Goal: Task Accomplishment & Management: Use online tool/utility

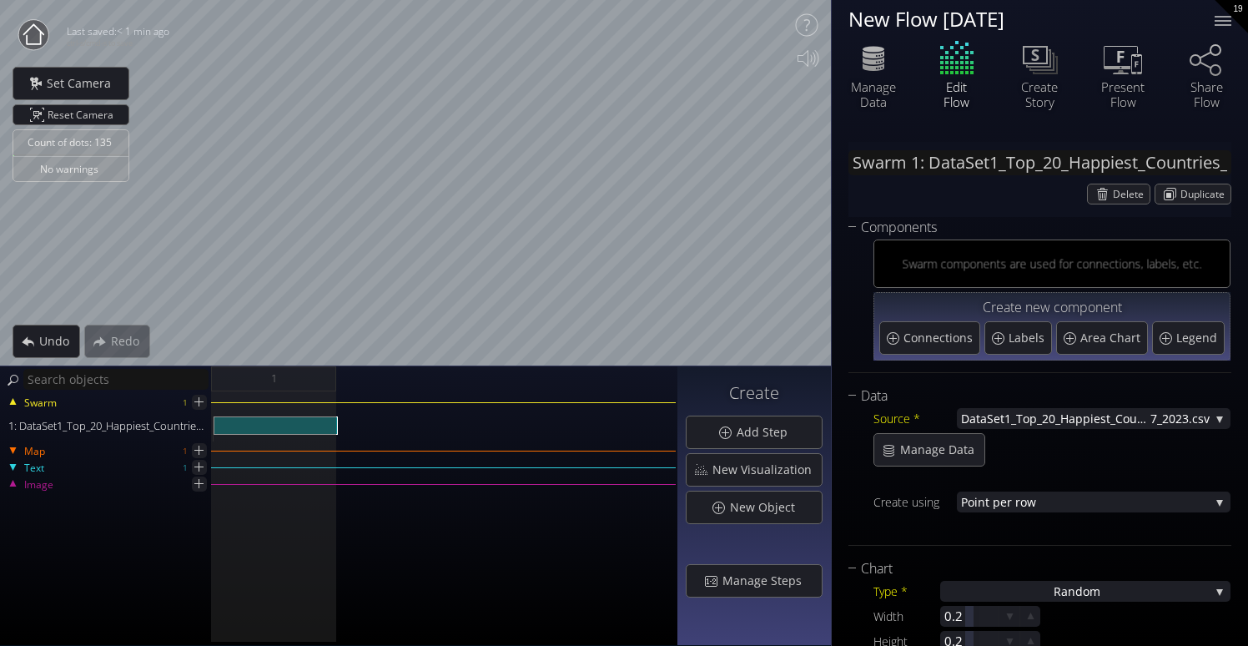
type input "Text 1: New Text 1"
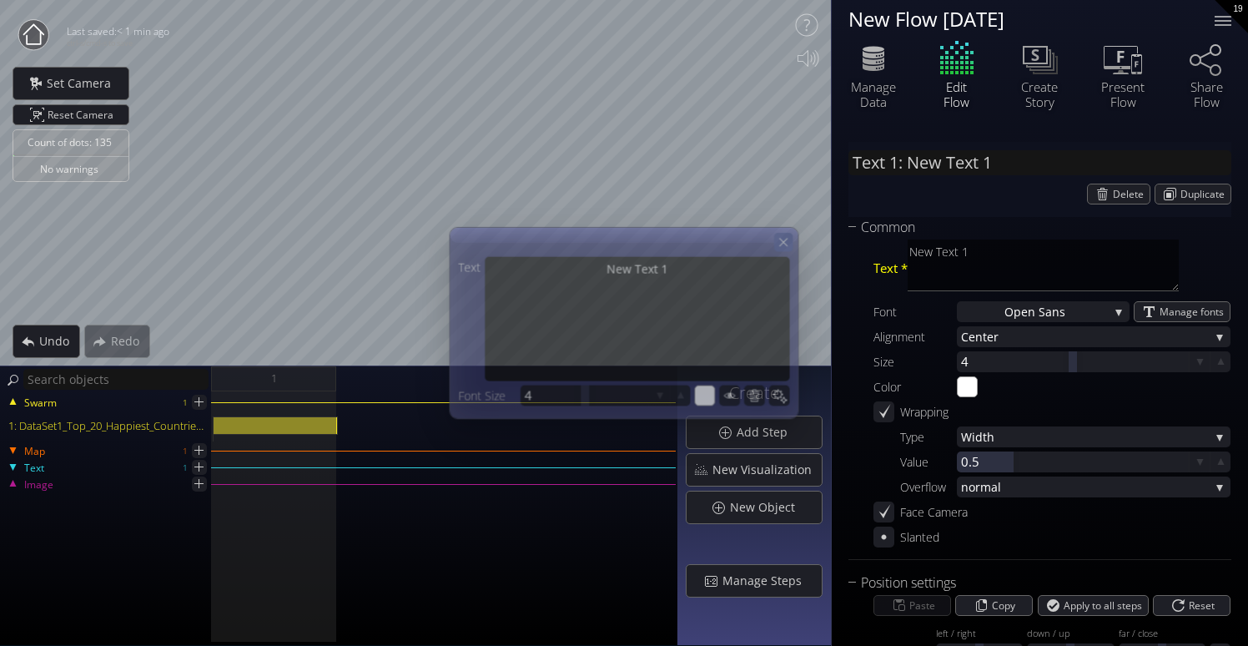
click at [788, 245] on icon at bounding box center [784, 242] width 14 height 14
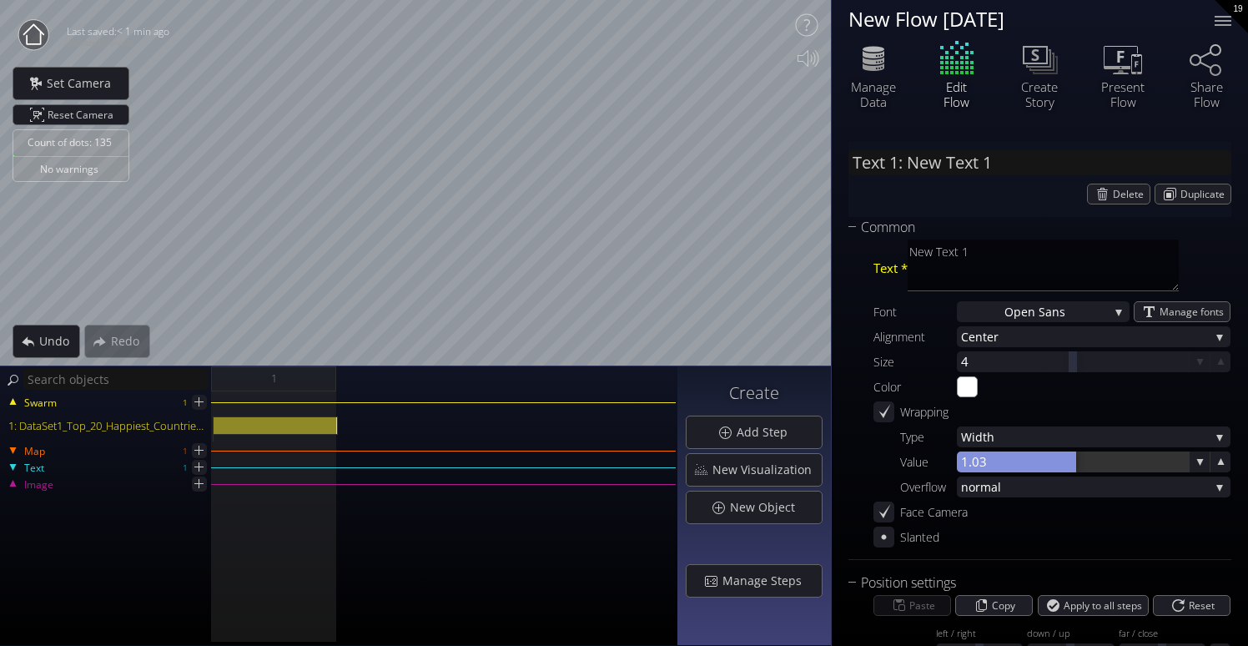
drag, startPoint x: 1014, startPoint y: 465, endPoint x: 1072, endPoint y: 465, distance: 57.6
click at [1073, 465] on div at bounding box center [1073, 461] width 232 height 21
drag, startPoint x: 1075, startPoint y: 463, endPoint x: 830, endPoint y: 442, distance: 246.2
click at [831, 443] on div "New Flow [DATE] [GEOGRAPHIC_DATA] Data Edit Flow Create Story Present Flow" at bounding box center [1039, 323] width 417 height 646
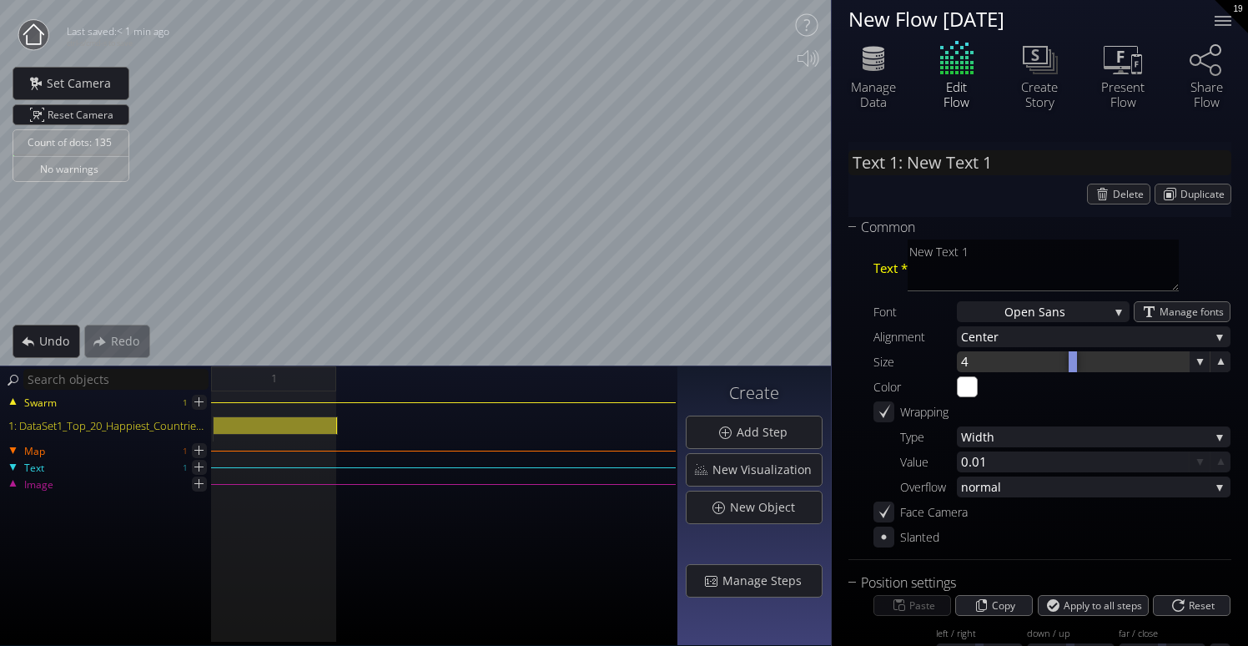
click at [1008, 364] on div at bounding box center [1073, 361] width 232 height 21
type input "4"
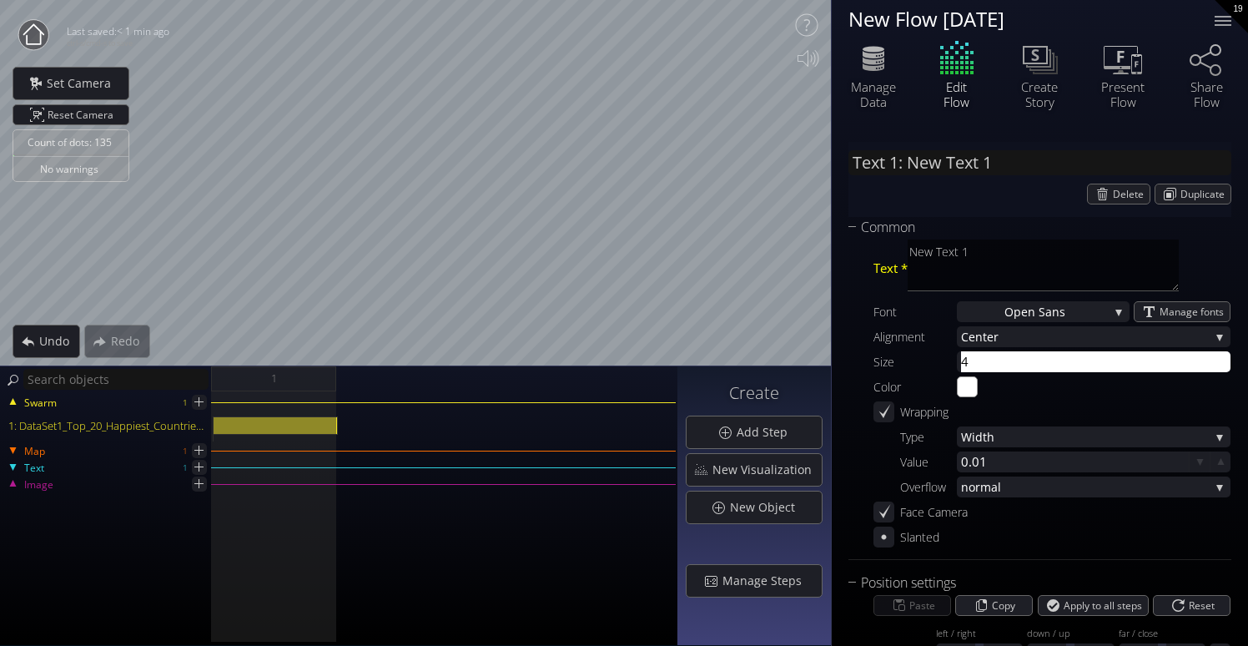
click at [1016, 407] on div "Wrapping" at bounding box center [1051, 411] width 357 height 21
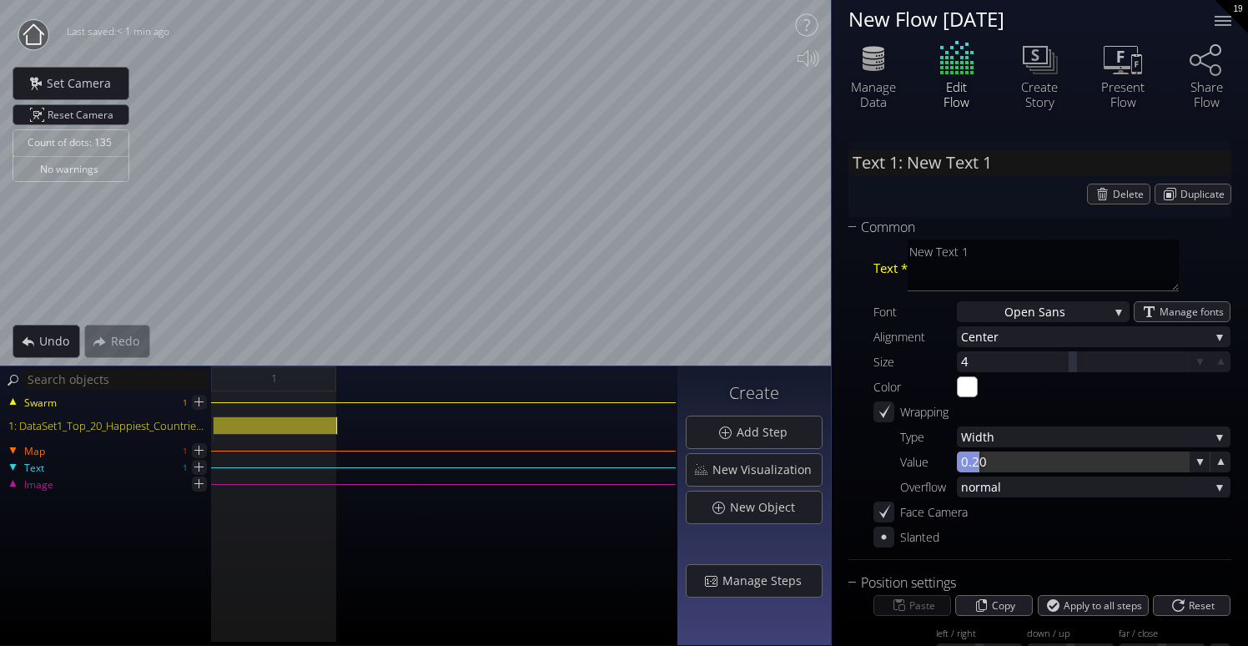
drag, startPoint x: 1010, startPoint y: 463, endPoint x: 979, endPoint y: 457, distance: 32.2
click at [979, 457] on div at bounding box center [1073, 461] width 232 height 21
click at [1170, 452] on div at bounding box center [1073, 461] width 232 height 21
type input "0.20"
click at [1013, 472] on div "Value 0.20 0.20 Overflow no rmal no rmal break word" at bounding box center [1051, 474] width 357 height 46
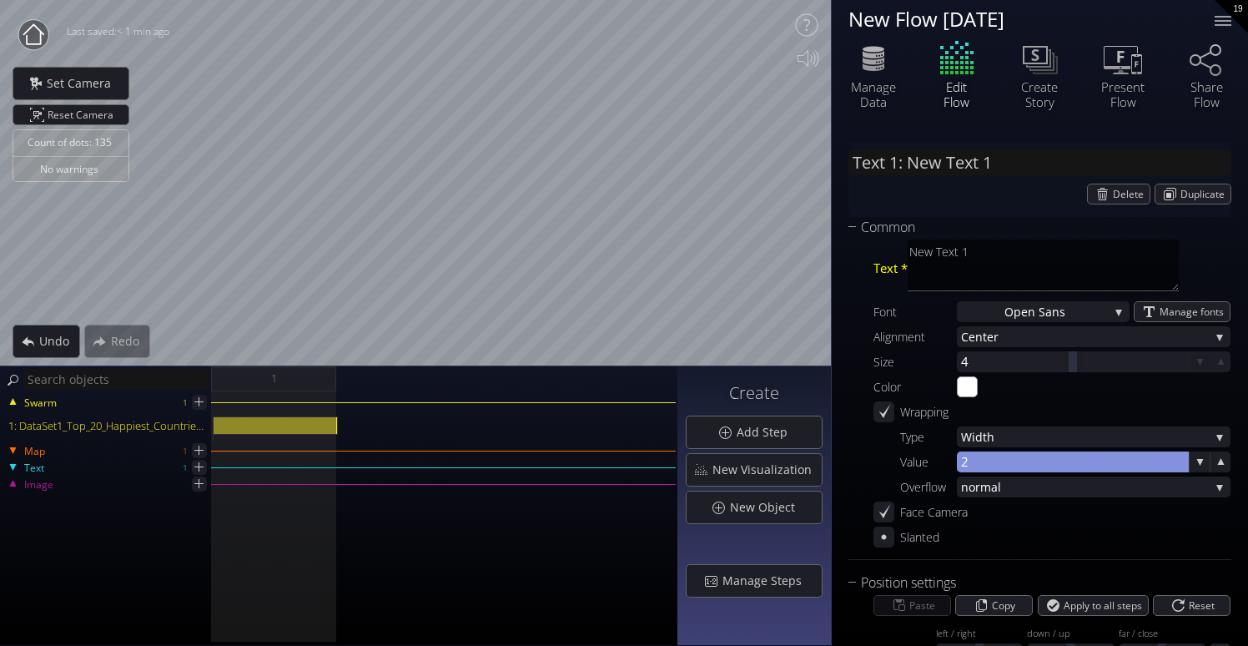
drag, startPoint x: 969, startPoint y: 459, endPoint x: 1254, endPoint y: 351, distance: 304.9
click at [1247, 351] on html "Loading may take a while. Please wait Give us a bit more time. Maybe this Flow …" at bounding box center [624, 323] width 1248 height 646
click at [990, 395] on div "Color #ffffff" at bounding box center [1051, 386] width 357 height 21
click at [980, 380] on div "Color #ffffff" at bounding box center [1051, 386] width 357 height 21
click at [979, 380] on div "Color #ffffff" at bounding box center [1051, 386] width 357 height 21
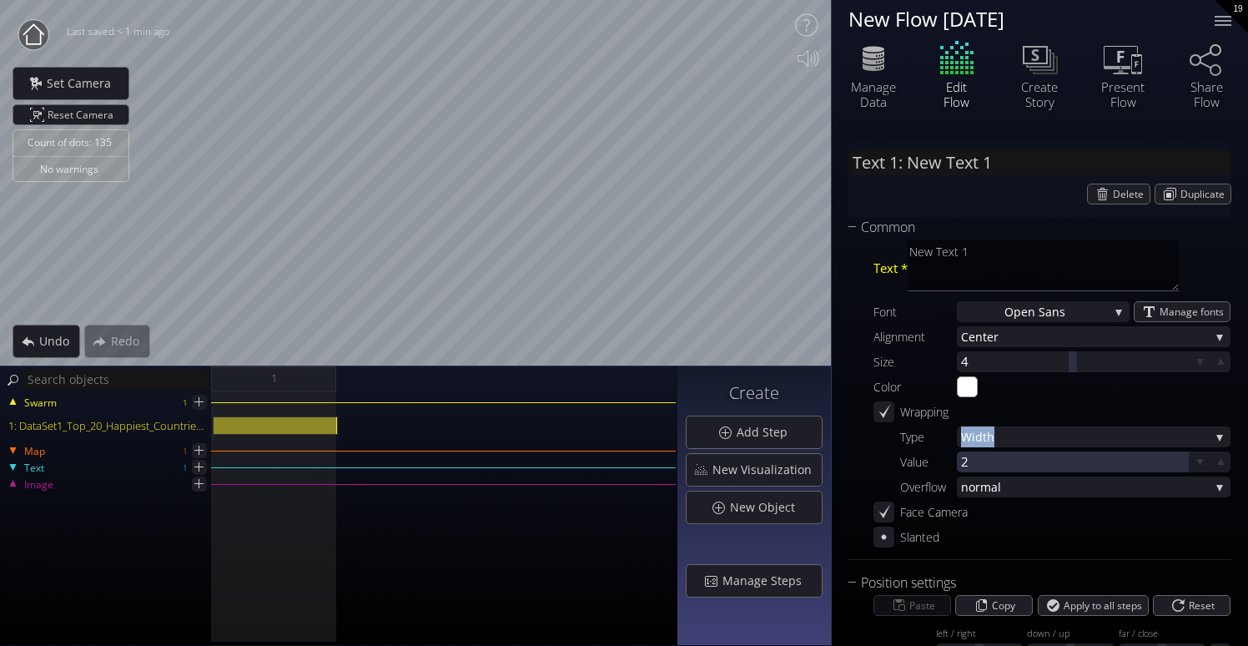
drag, startPoint x: 1080, startPoint y: 430, endPoint x: 1171, endPoint y: 423, distance: 91.2
click at [1171, 423] on div "Text * New Text 1 Font Open San s Open San s Open Sans Light Open Sans Bold Man…" at bounding box center [1039, 393] width 383 height 310
click at [1154, 434] on span "Width" at bounding box center [1085, 436] width 249 height 21
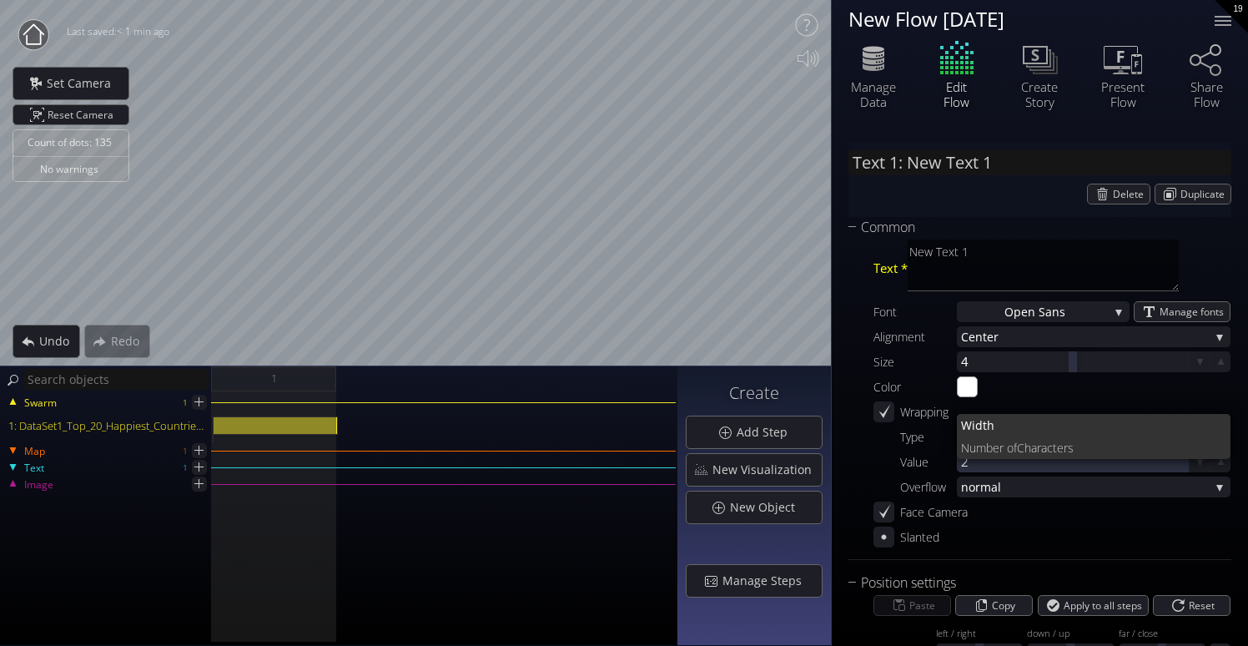
click at [1049, 347] on div "Text * New Text 1 Font Open San s Open San s Open Sans Light Open Sans Bold Man…" at bounding box center [1039, 393] width 383 height 310
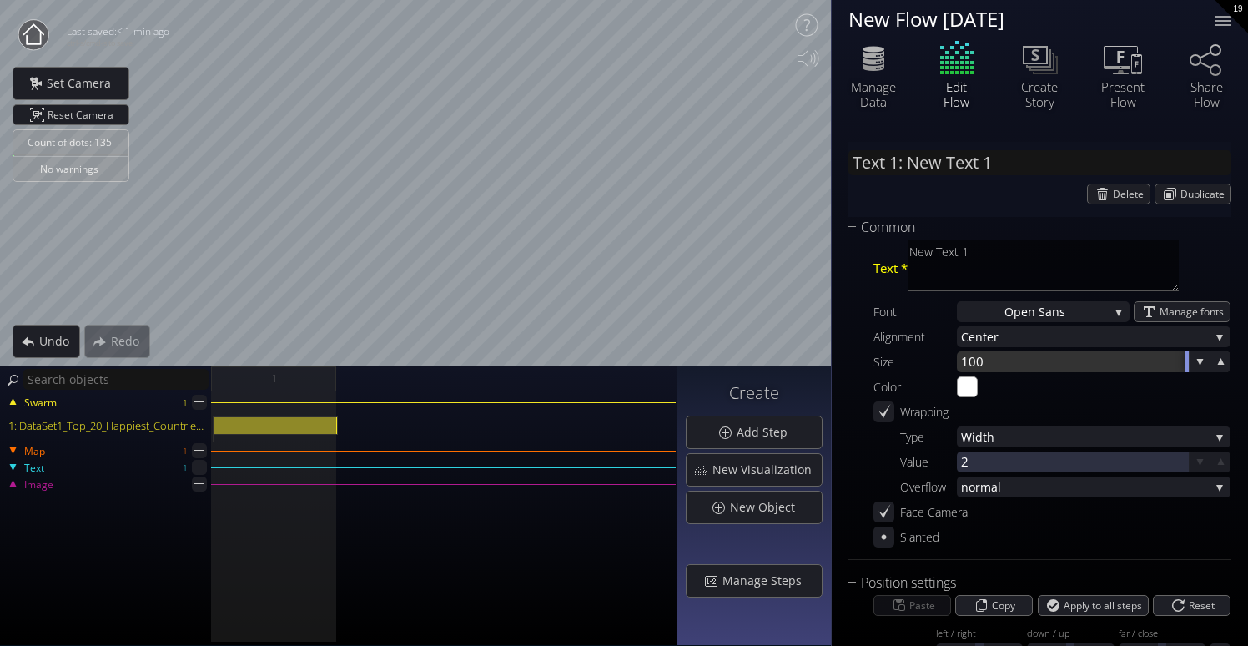
drag, startPoint x: 1073, startPoint y: 352, endPoint x: 1251, endPoint y: 333, distance: 179.6
click at [1247, 333] on html "Loading may take a while. Please wait Give us a bit more time. Maybe this Flow …" at bounding box center [624, 323] width 1248 height 646
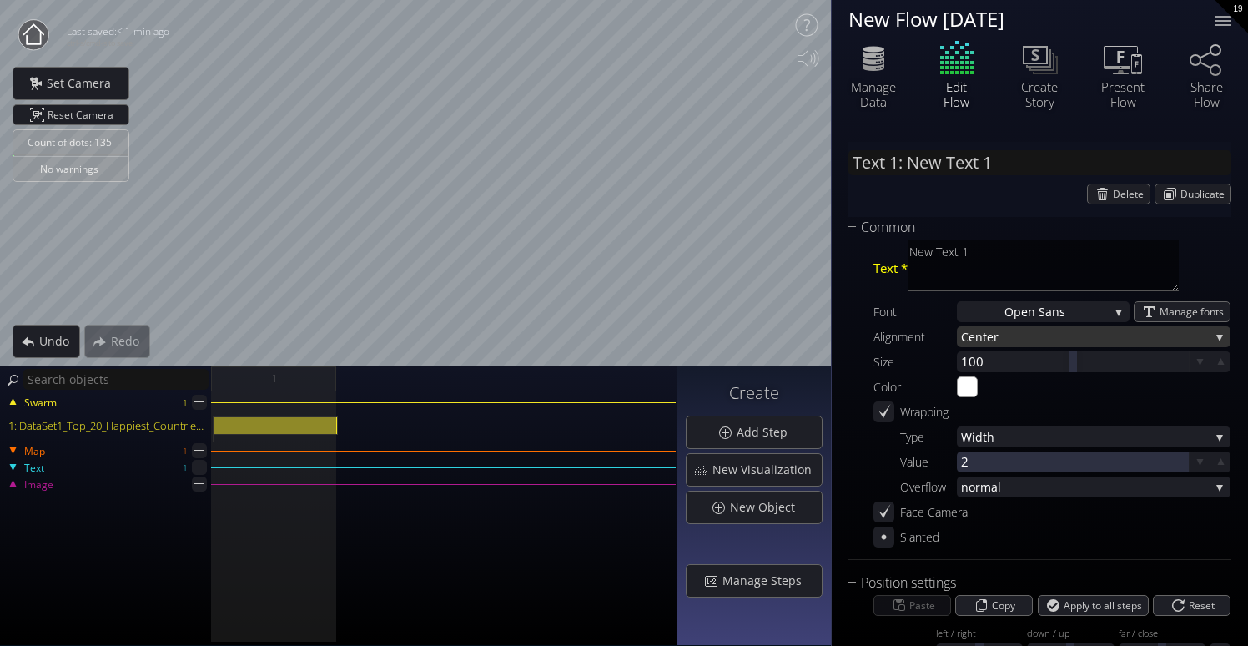
click at [1075, 336] on span "nter" at bounding box center [1092, 336] width 234 height 21
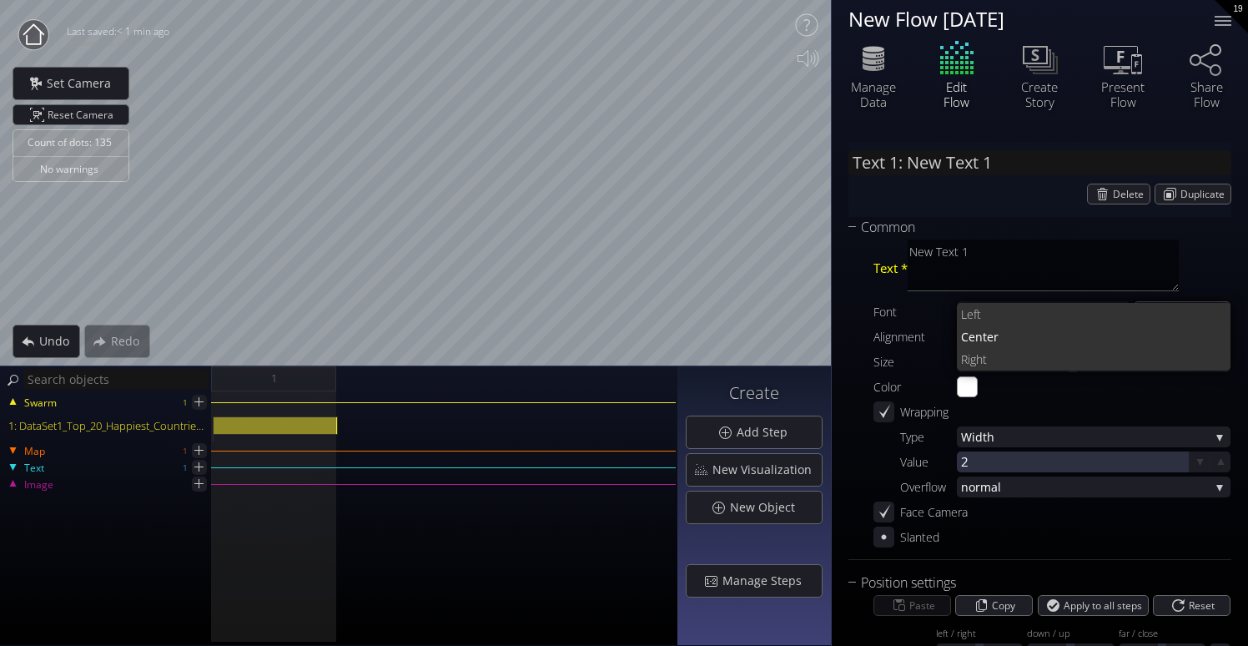
click at [1075, 336] on span "nter" at bounding box center [1096, 336] width 243 height 23
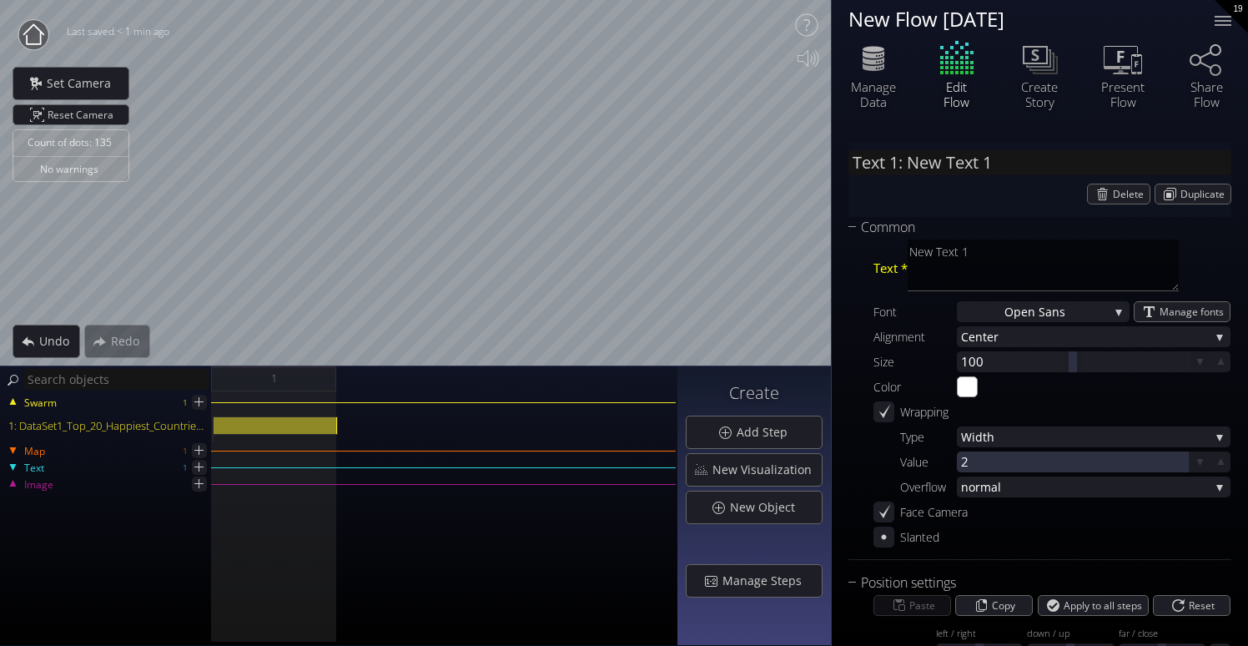
drag, startPoint x: 1074, startPoint y: 336, endPoint x: 956, endPoint y: 346, distance: 118.1
click at [949, 346] on div "Alignment Ce nter Left Ce nter Right" at bounding box center [1051, 336] width 357 height 21
click at [1103, 340] on span "nter" at bounding box center [1092, 336] width 234 height 21
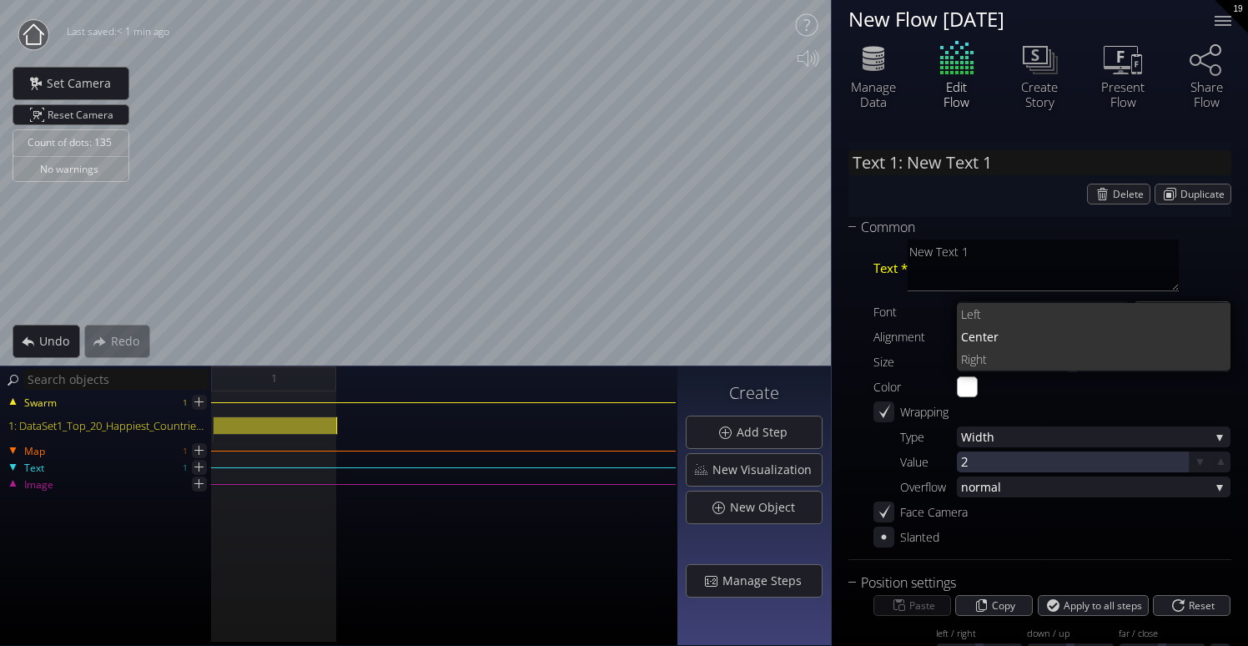
click at [1076, 380] on div "Color #ffffff" at bounding box center [1051, 386] width 357 height 21
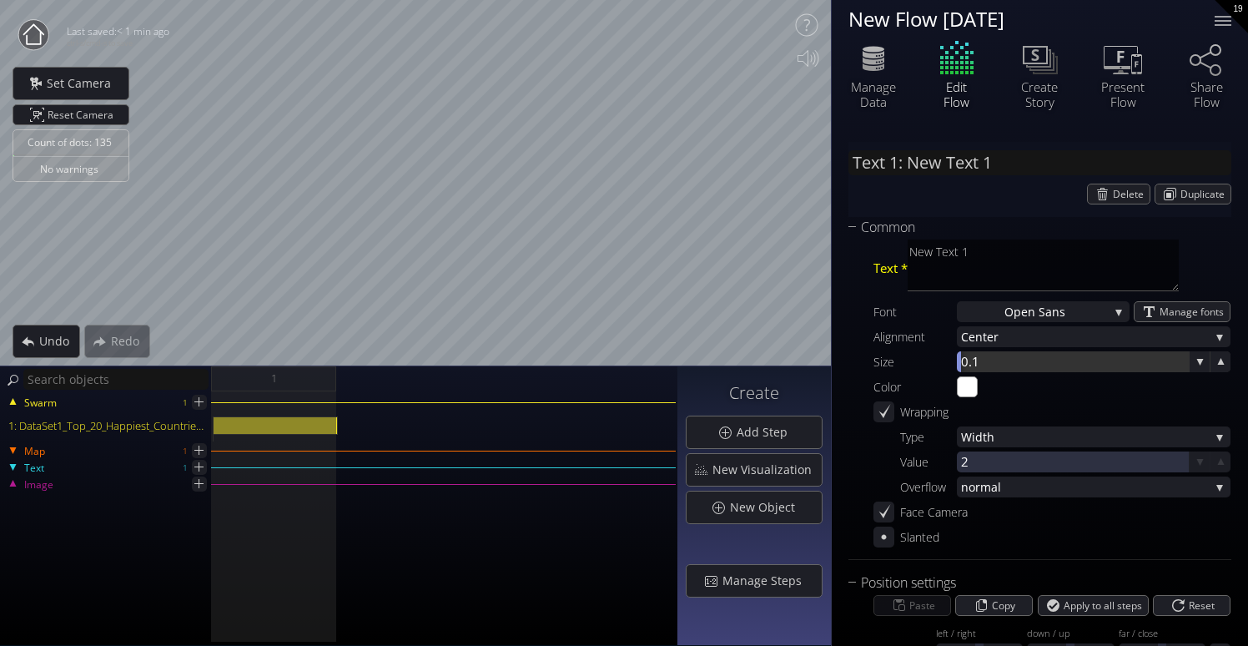
drag, startPoint x: 1075, startPoint y: 358, endPoint x: 798, endPoint y: 379, distance: 276.9
click at [798, 379] on div "Last saved: < 1 min ago ctrl-s/cmd-s to save Set Camera Reset Camera Settings E…" at bounding box center [624, 323] width 1248 height 646
click at [1247, 259] on html "Loading may take a while. Please wait Give us a bit more time. Maybe this Flow …" at bounding box center [624, 323] width 1248 height 646
click at [1247, 286] on html "Loading may take a while. Please wait Give us a bit more time. Maybe this Flow …" at bounding box center [624, 323] width 1248 height 646
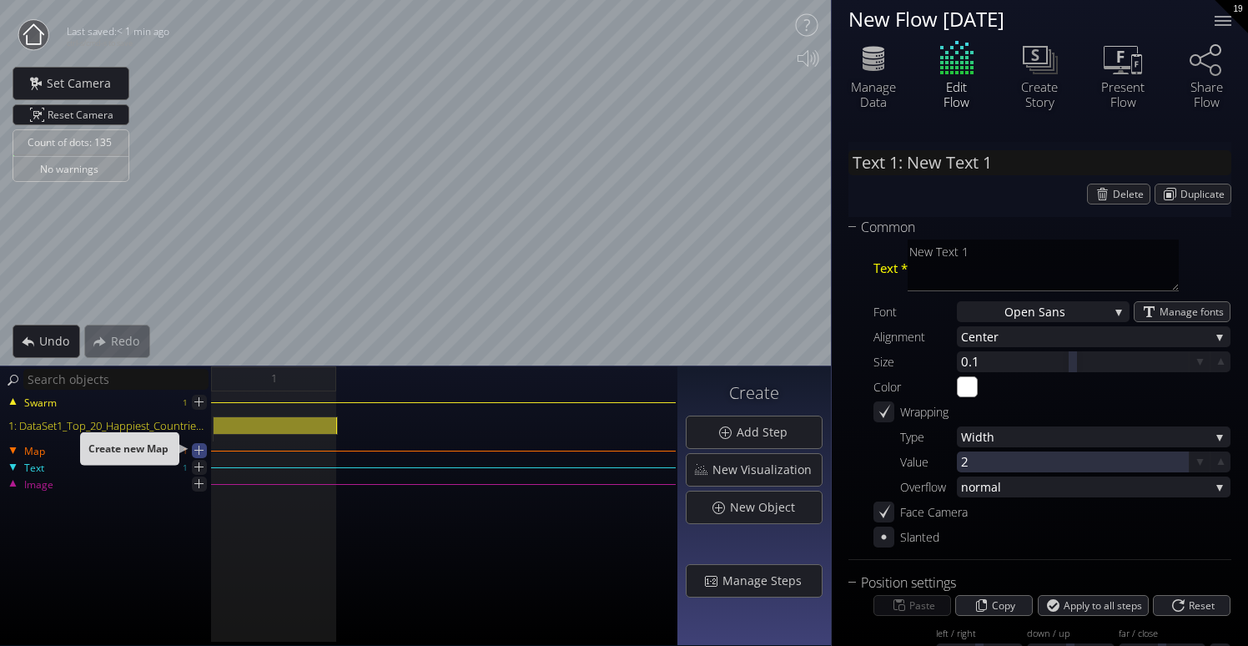
click at [201, 451] on icon at bounding box center [199, 450] width 16 height 16
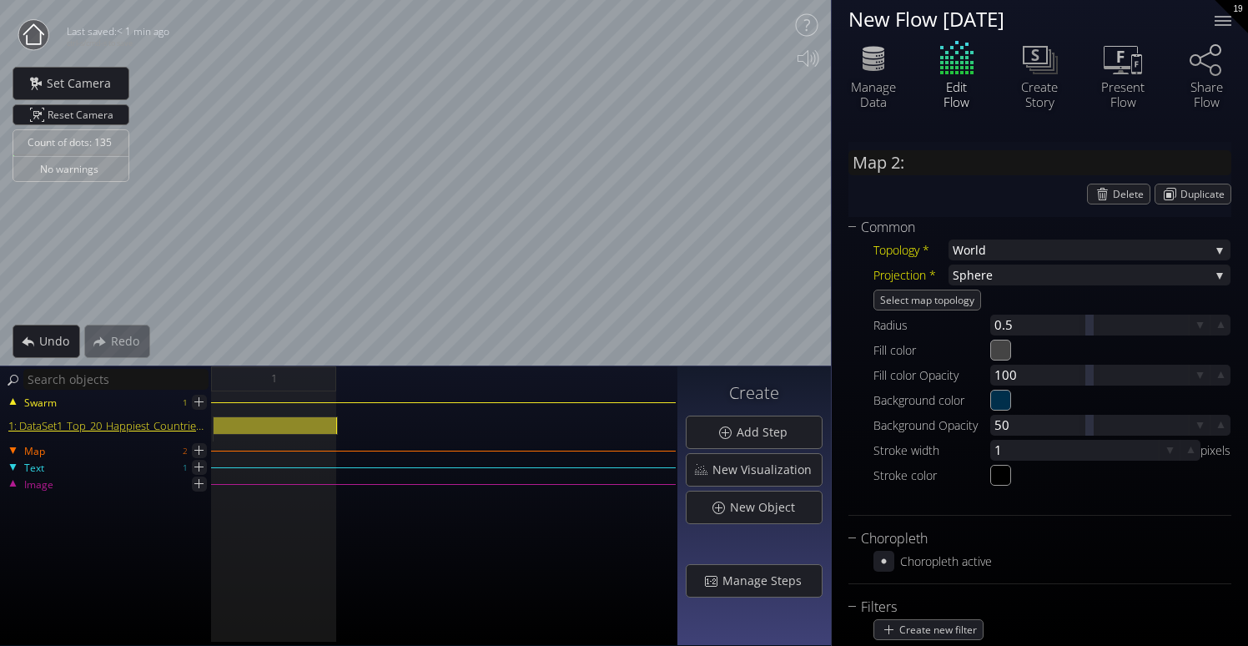
click at [0, 218] on html "Loading may take a while. Please wait Give us a bit more time. Maybe this Flow …" at bounding box center [624, 323] width 1248 height 646
click at [197, 445] on icon at bounding box center [199, 450] width 14 height 14
click at [858, 31] on div "Count of dots: 135 No warnings Close Calibrate to floor or table Close Tap anyw…" at bounding box center [624, 323] width 1248 height 646
click at [199, 467] on icon at bounding box center [198, 466] width 9 height 9
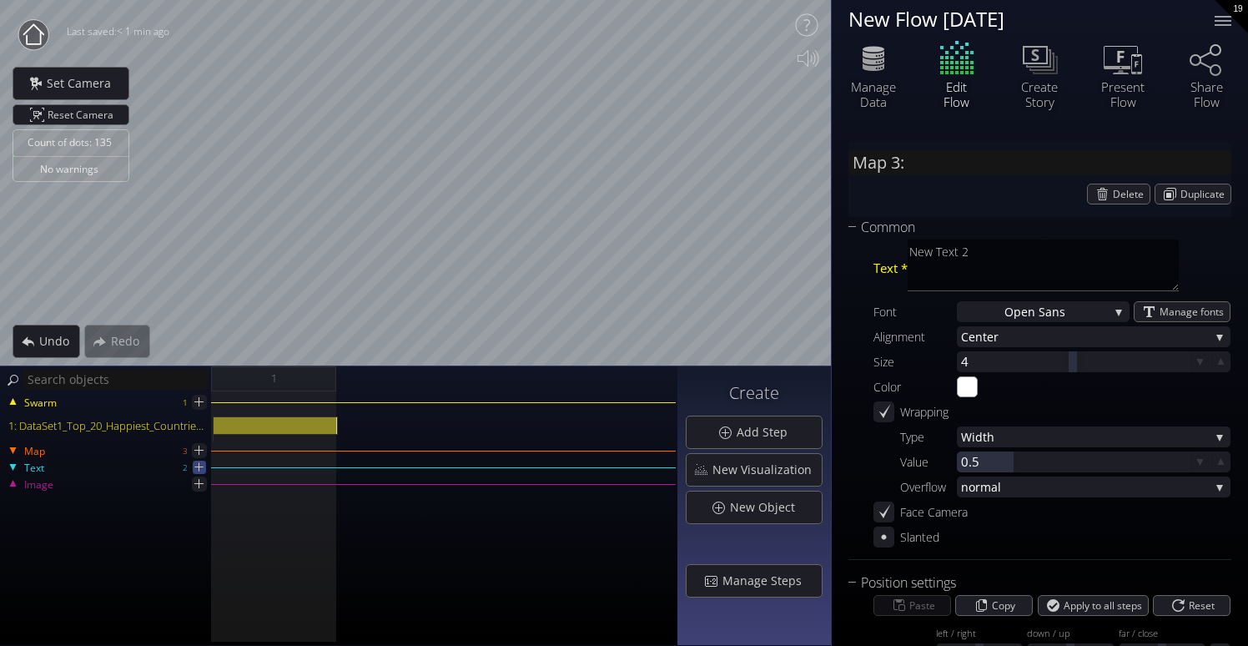
type input "Text 2: New Text 2"
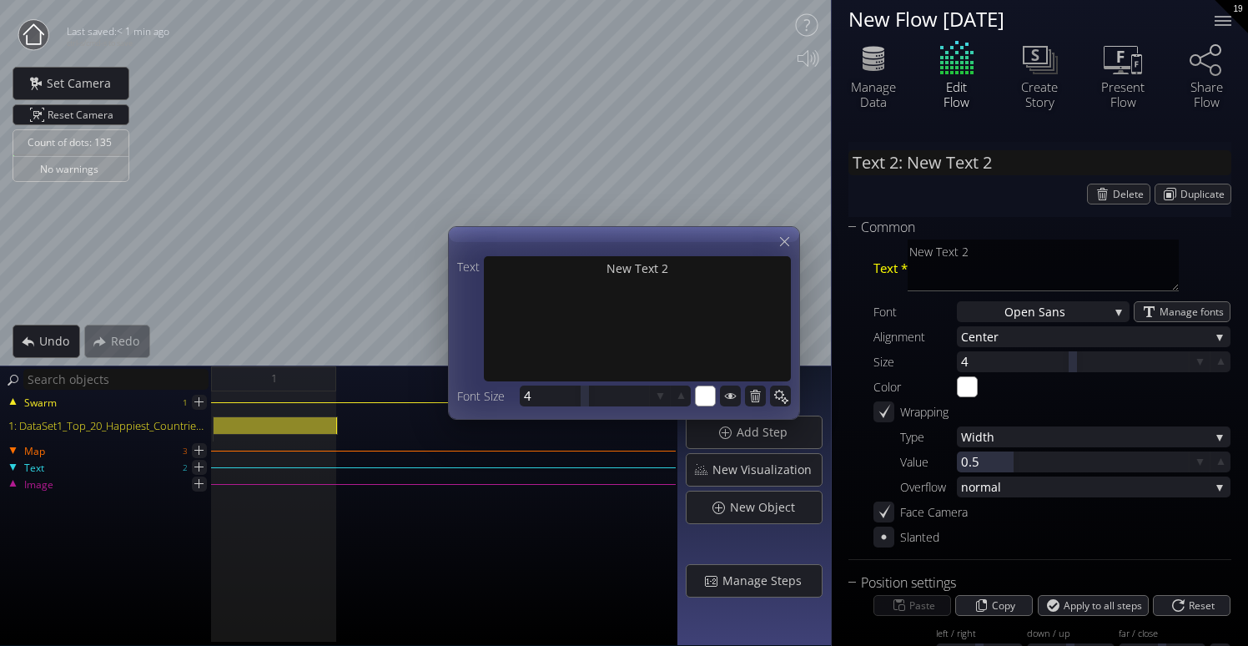
click at [406, 380] on div "1" at bounding box center [444, 378] width 466 height 25
click at [384, 380] on div "Count of dots: 135 No warnings Close Calibrate to floor or table Close Tap anyw…" at bounding box center [624, 323] width 1248 height 646
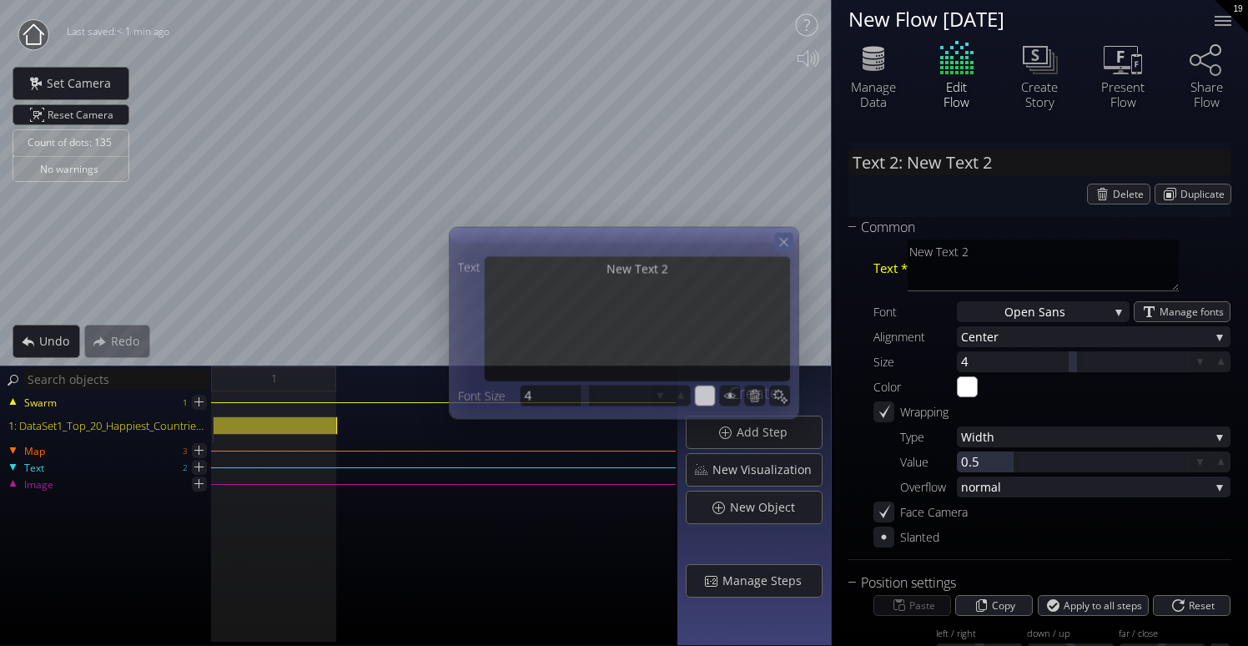
click at [788, 239] on icon at bounding box center [784, 241] width 14 height 14
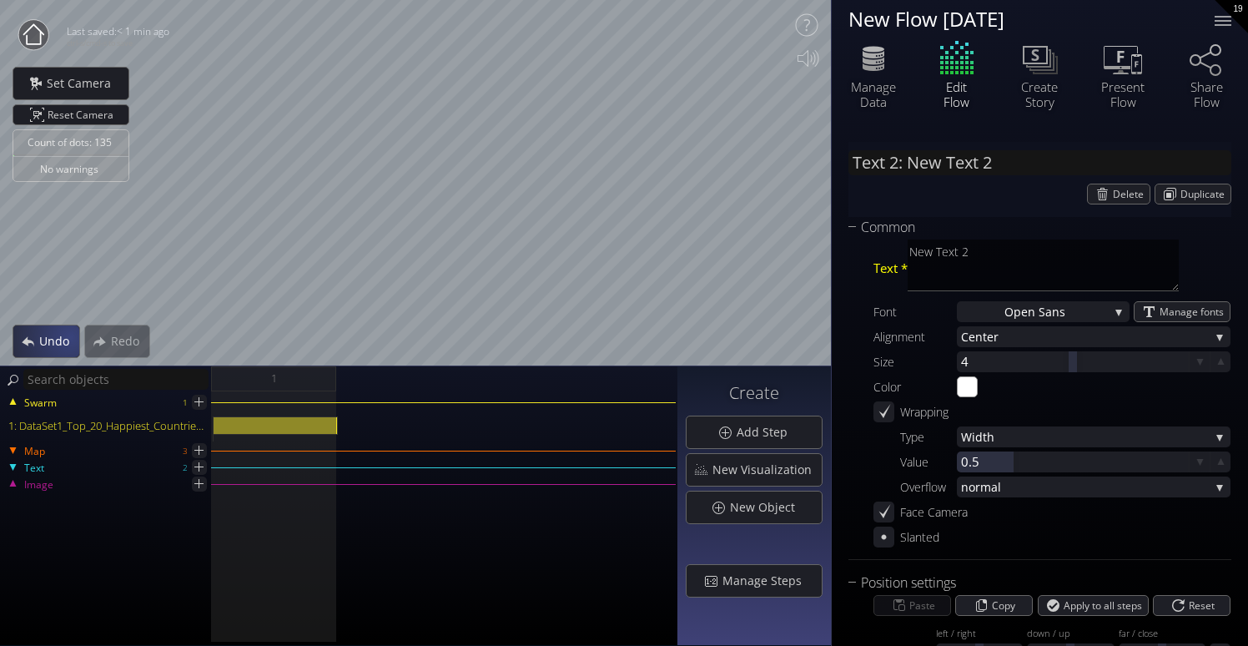
click at [68, 336] on span "Undo" at bounding box center [58, 341] width 41 height 17
click at [69, 337] on span "Undo" at bounding box center [58, 341] width 41 height 17
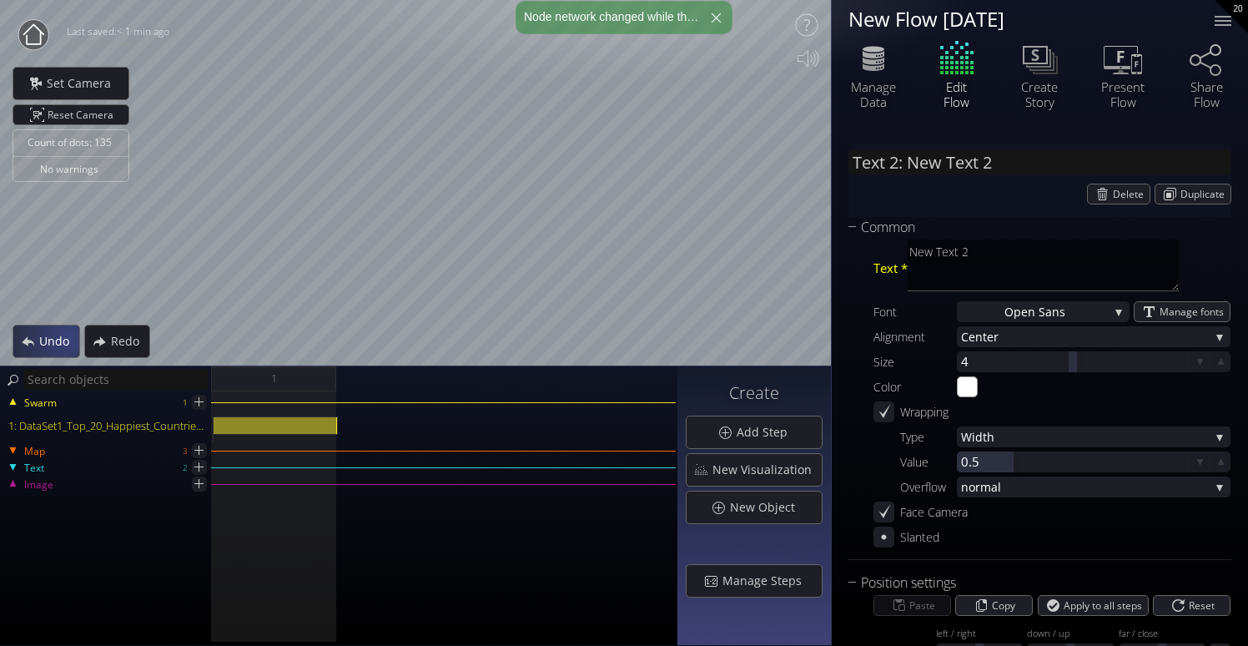
click at [68, 337] on span "Undo" at bounding box center [58, 341] width 41 height 17
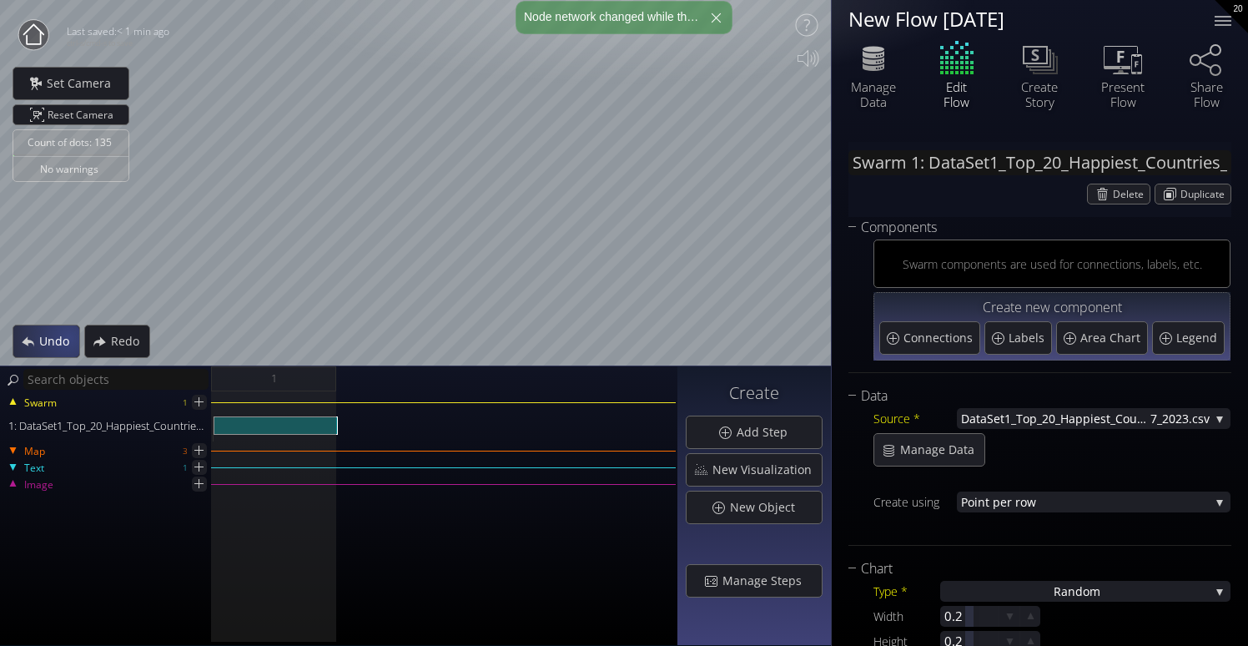
click at [68, 337] on span "Undo" at bounding box center [58, 341] width 41 height 17
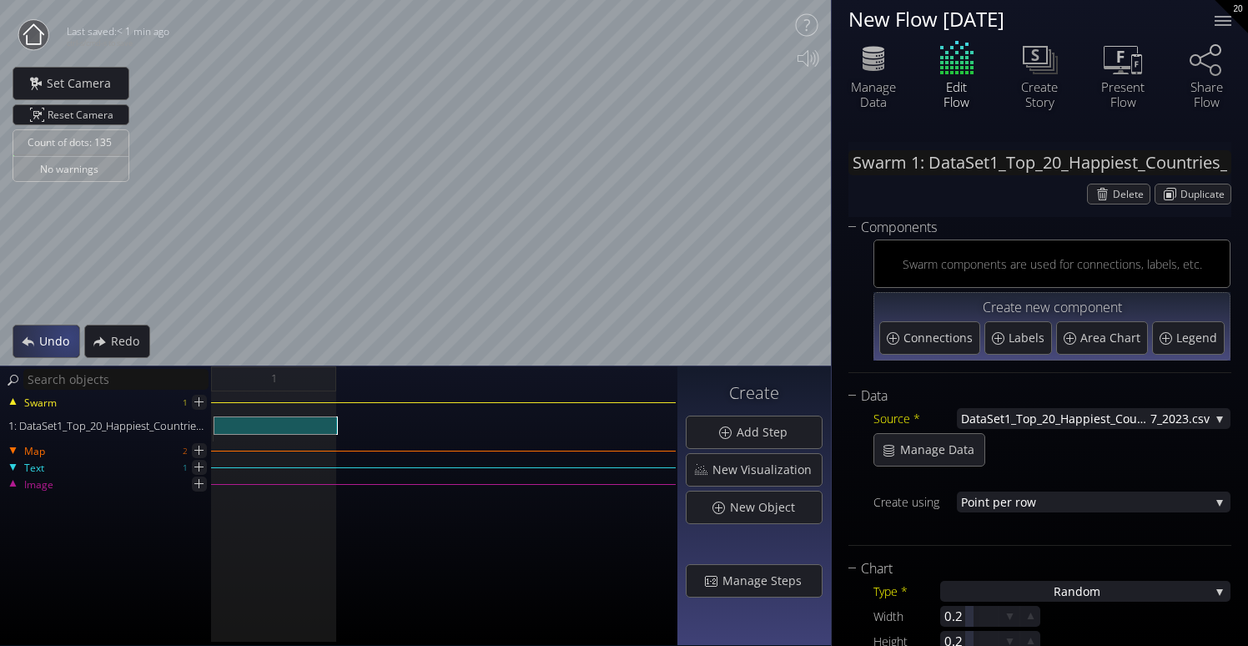
click at [68, 337] on span "Undo" at bounding box center [58, 341] width 41 height 17
click at [68, 335] on span "Undo" at bounding box center [58, 341] width 41 height 17
click at [68, 336] on span "Undo" at bounding box center [58, 341] width 41 height 17
click at [59, 346] on span "Undo" at bounding box center [58, 341] width 41 height 17
click at [59, 347] on span "Undo" at bounding box center [58, 341] width 41 height 17
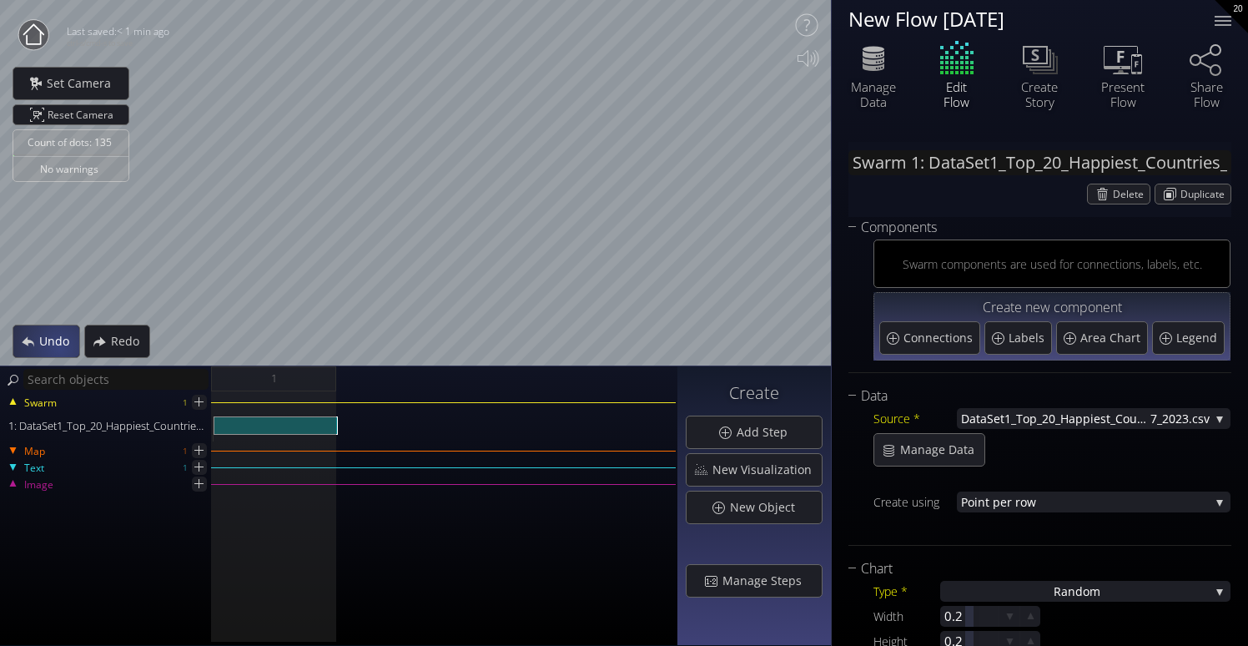
click at [59, 347] on span "Undo" at bounding box center [58, 341] width 41 height 17
click at [59, 348] on span "Undo" at bounding box center [58, 341] width 41 height 17
click at [58, 348] on span "Undo" at bounding box center [58, 341] width 41 height 17
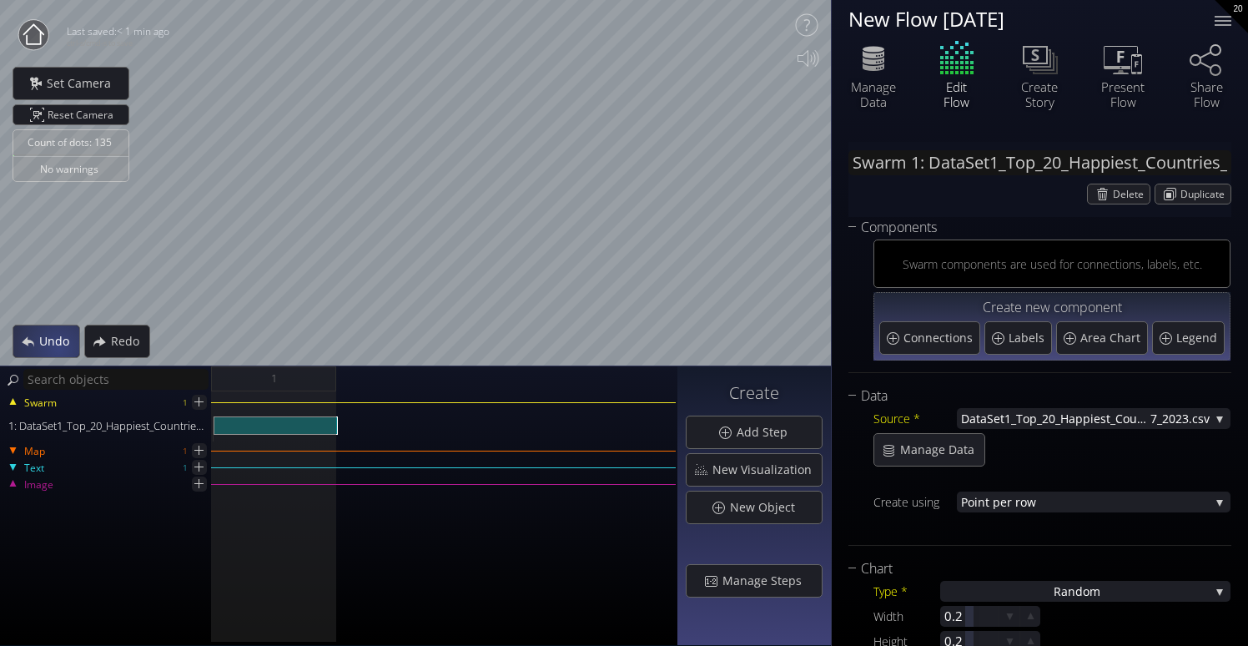
click at [58, 348] on span "Undo" at bounding box center [58, 341] width 41 height 17
click at [59, 350] on div "Undo" at bounding box center [46, 341] width 66 height 32
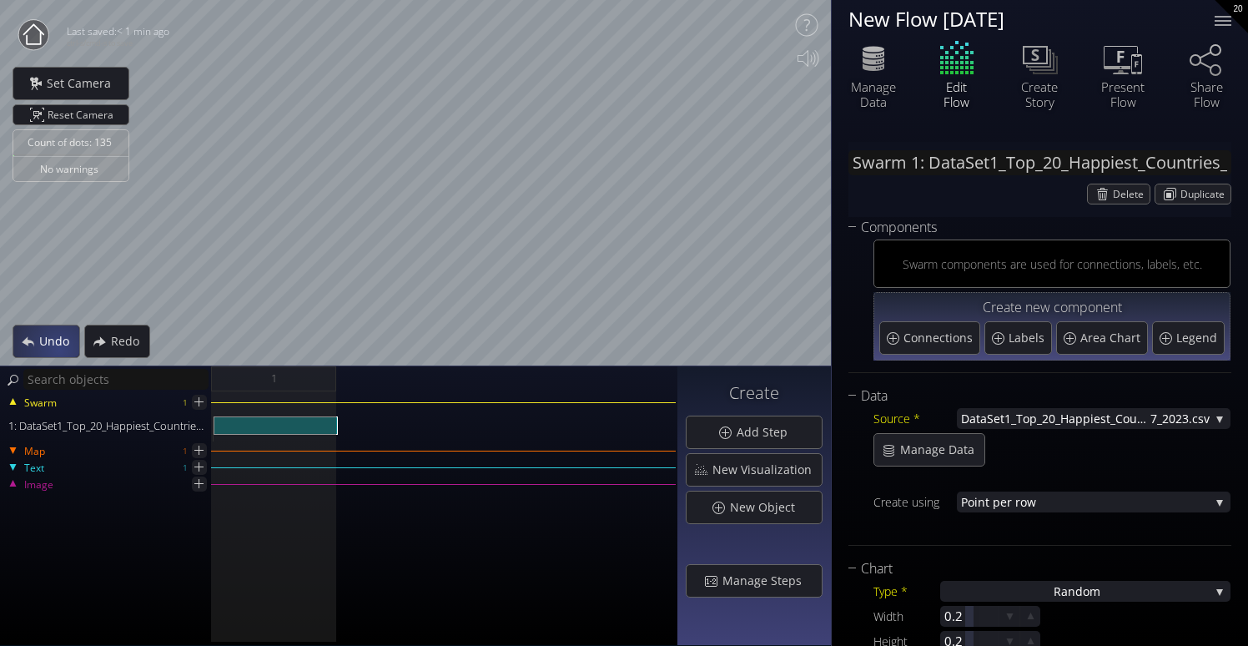
click at [59, 350] on div "Undo" at bounding box center [46, 341] width 66 height 32
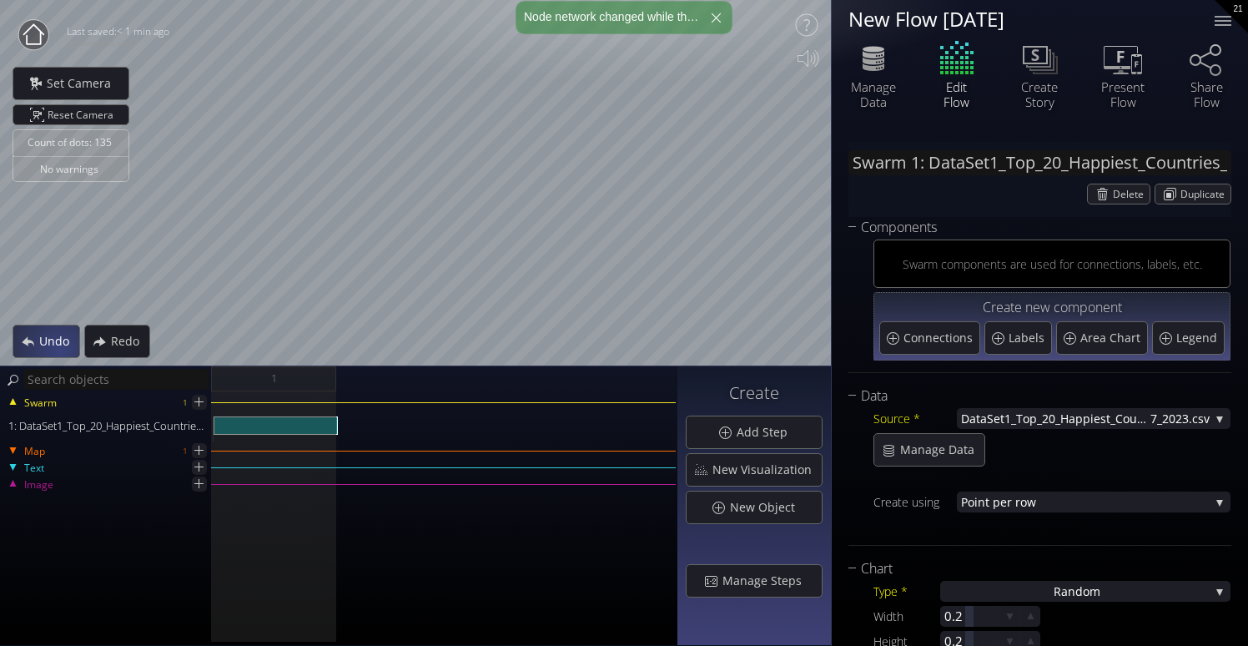
click at [59, 350] on div "Undo" at bounding box center [46, 341] width 66 height 32
click at [59, 347] on span "Undo" at bounding box center [58, 341] width 41 height 17
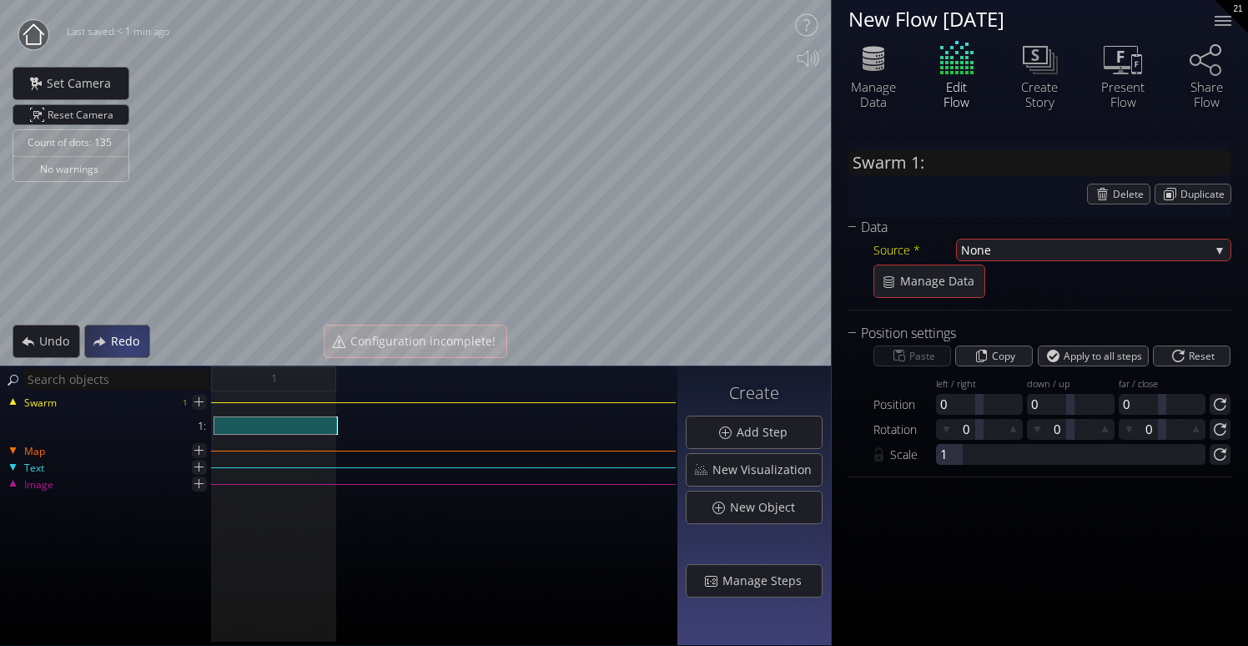
click at [129, 350] on div "Redo" at bounding box center [117, 341] width 64 height 32
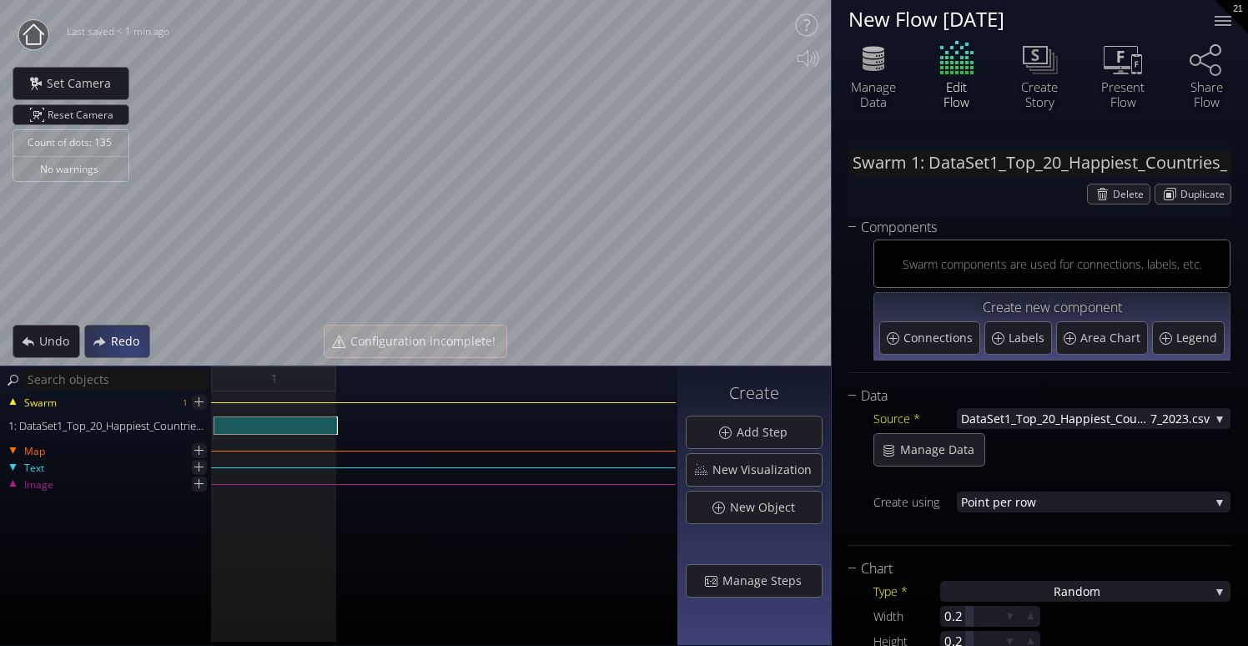
click at [129, 350] on div "Redo" at bounding box center [117, 341] width 64 height 32
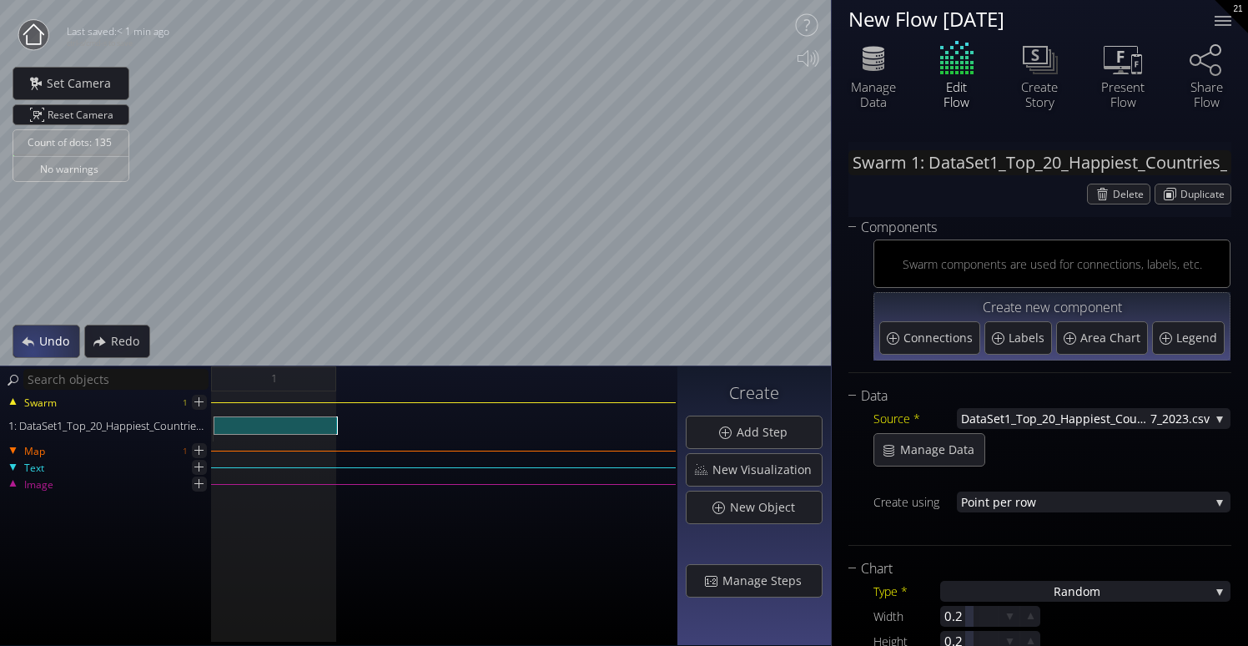
click at [28, 352] on div "Undo" at bounding box center [46, 341] width 66 height 32
type input "Swarm 1:"
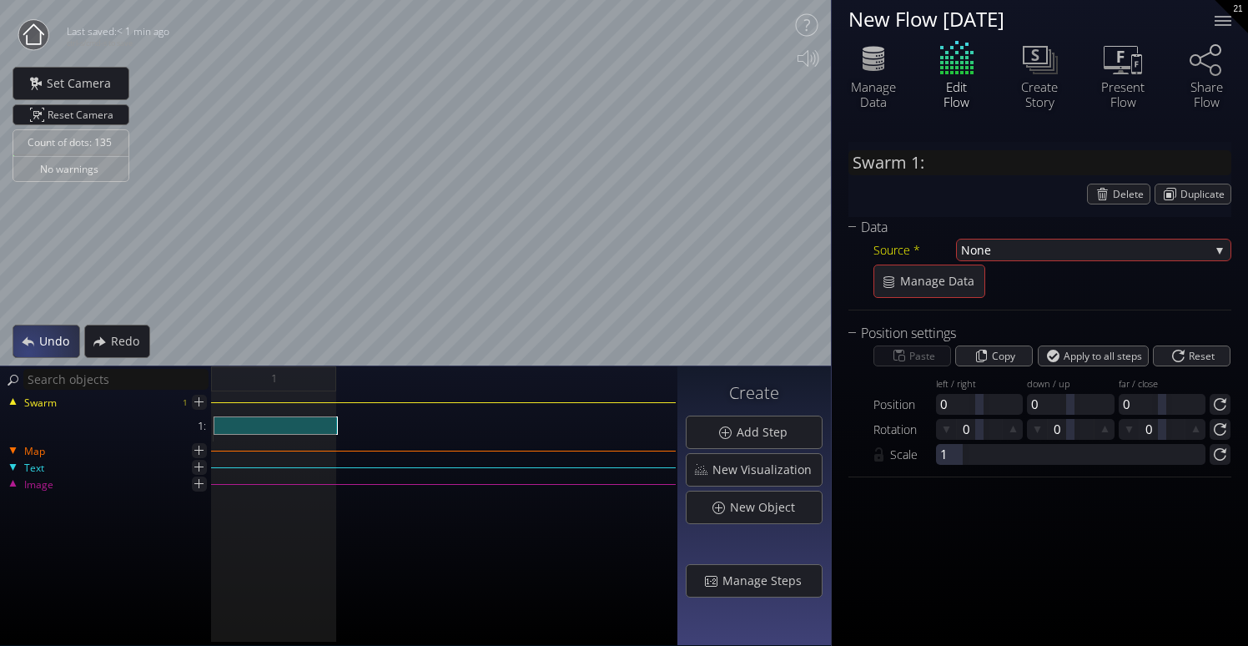
click at [28, 352] on div "Undo" at bounding box center [46, 341] width 66 height 32
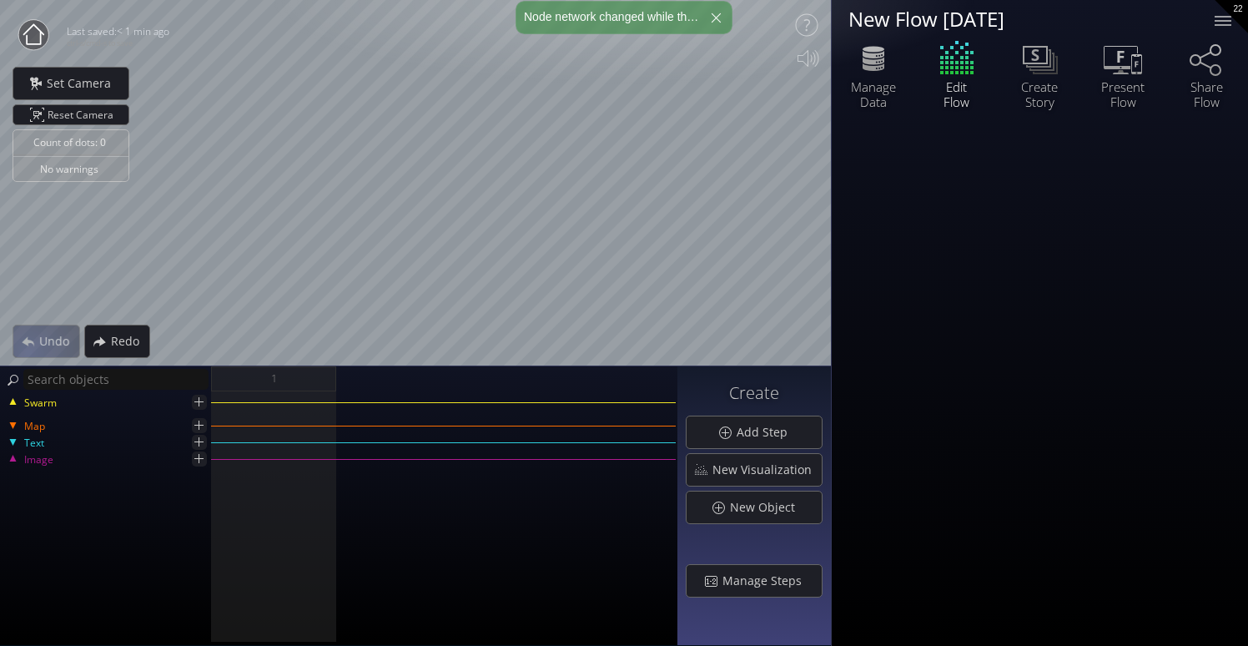
click at [28, 352] on div "Undo" at bounding box center [47, 341] width 68 height 33
click at [145, 337] on span "Redo" at bounding box center [129, 341] width 39 height 17
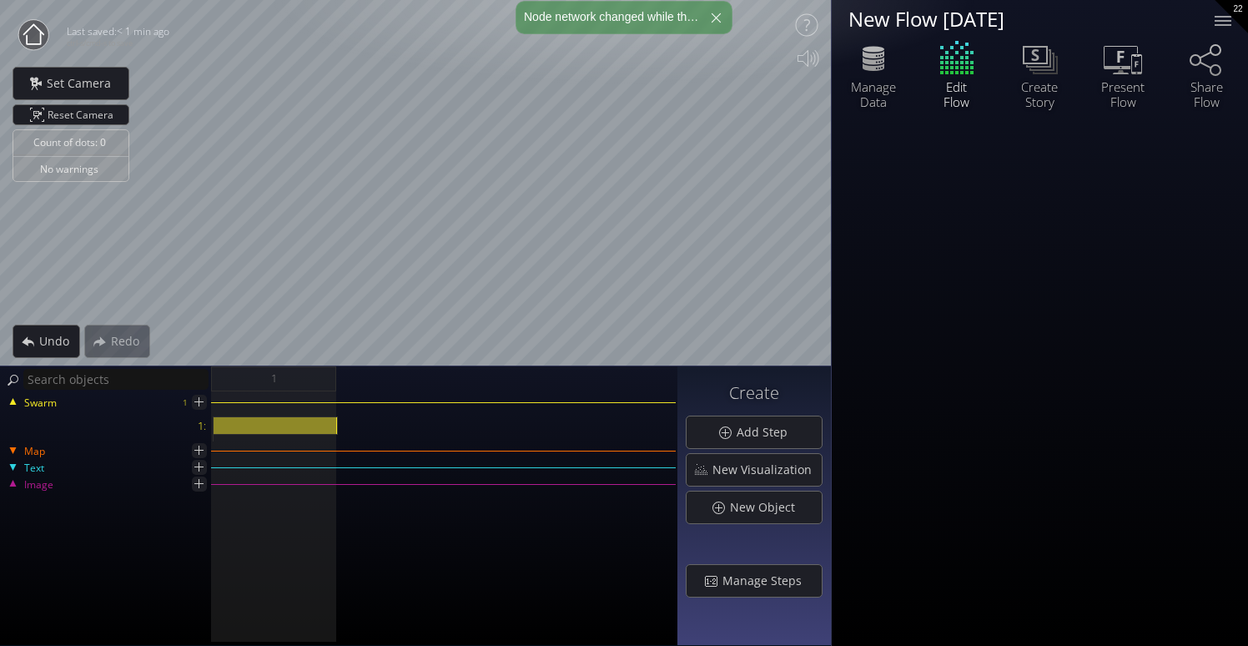
click at [128, 335] on div "Redo" at bounding box center [117, 341] width 66 height 33
click at [129, 337] on div "Redo" at bounding box center [117, 341] width 66 height 33
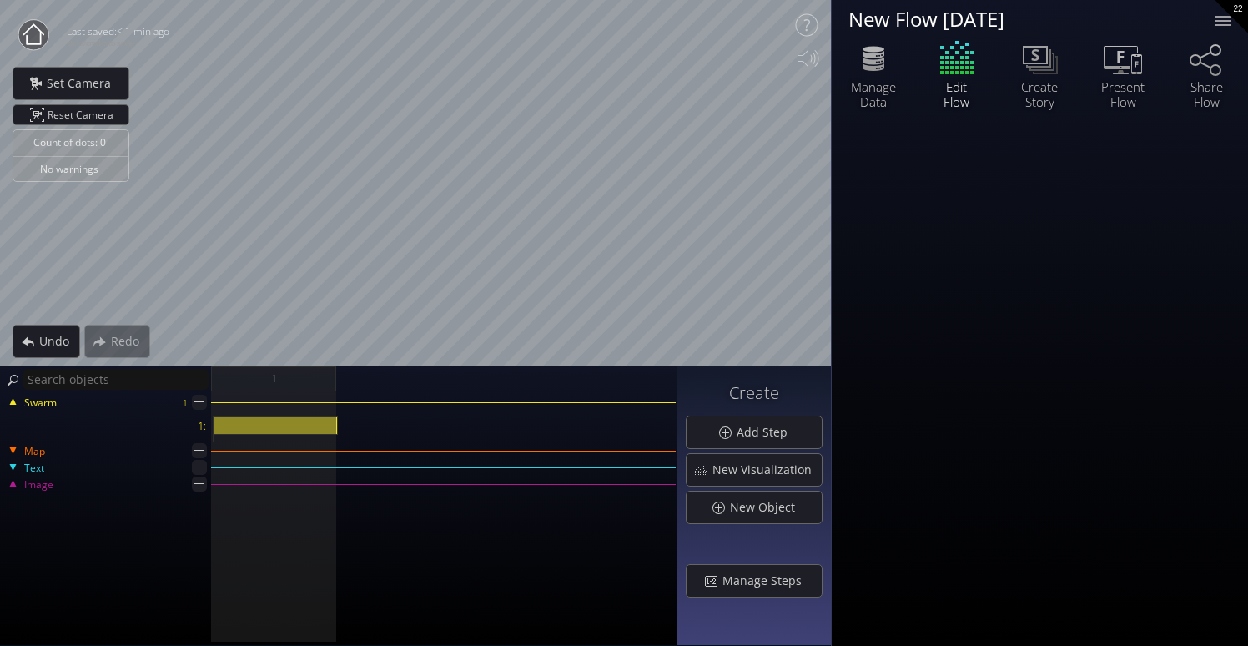
click at [129, 337] on div "Redo" at bounding box center [117, 341] width 66 height 33
click at [133, 346] on div "Redo" at bounding box center [117, 341] width 66 height 33
click at [63, 335] on span "Undo" at bounding box center [58, 341] width 41 height 17
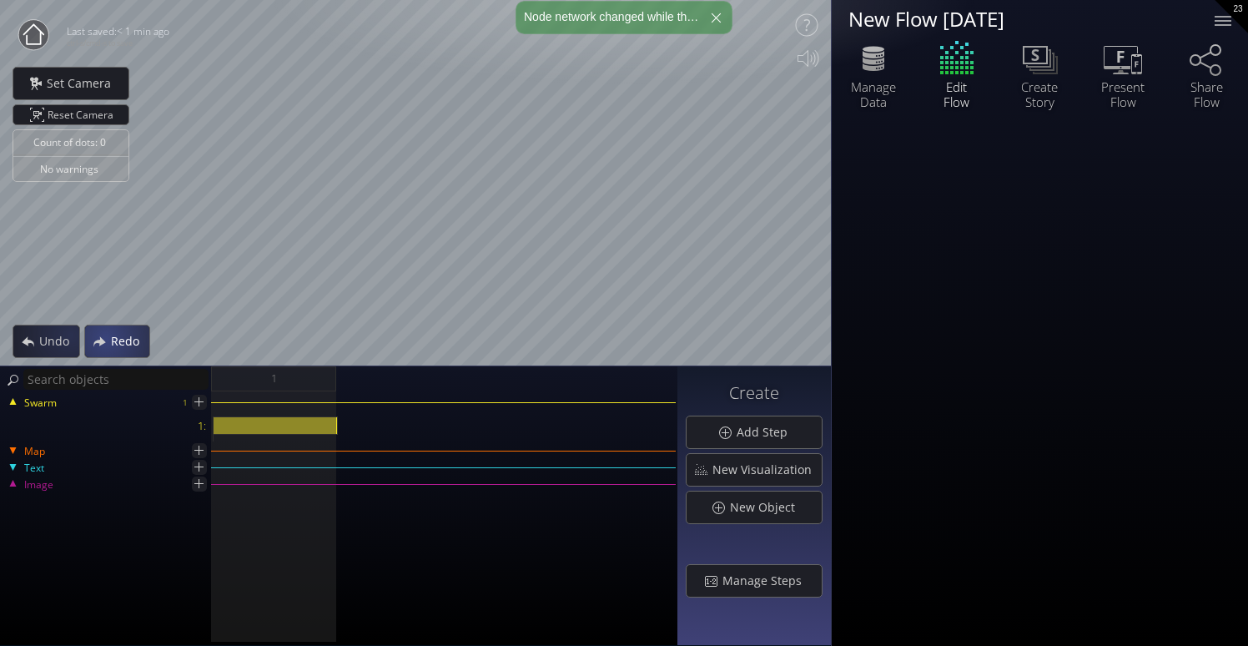
click at [113, 338] on span "Redo" at bounding box center [129, 341] width 39 height 17
click at [198, 449] on icon at bounding box center [199, 450] width 16 height 16
